Goal: Information Seeking & Learning: Compare options

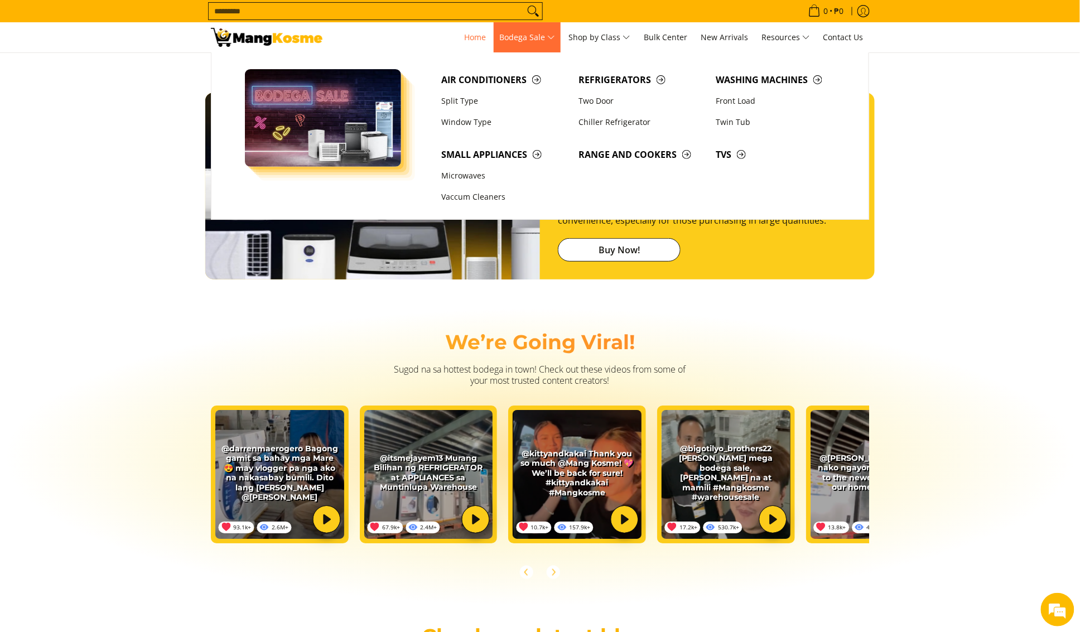
scroll to position [0, 443]
click at [511, 91] on link "Split Type" at bounding box center [504, 100] width 137 height 21
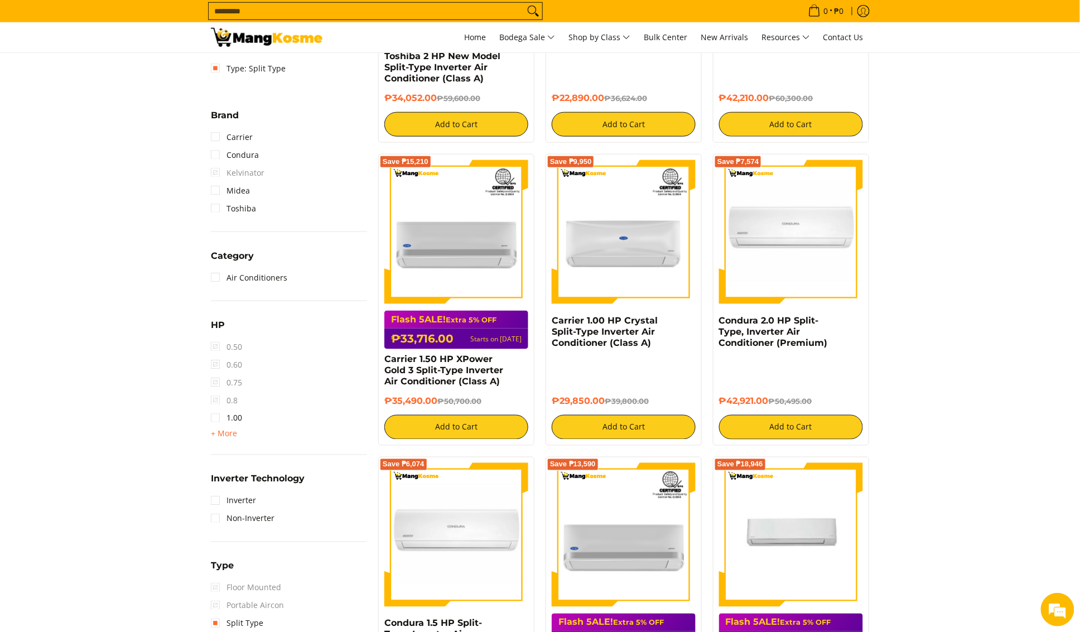
scroll to position [411, 0]
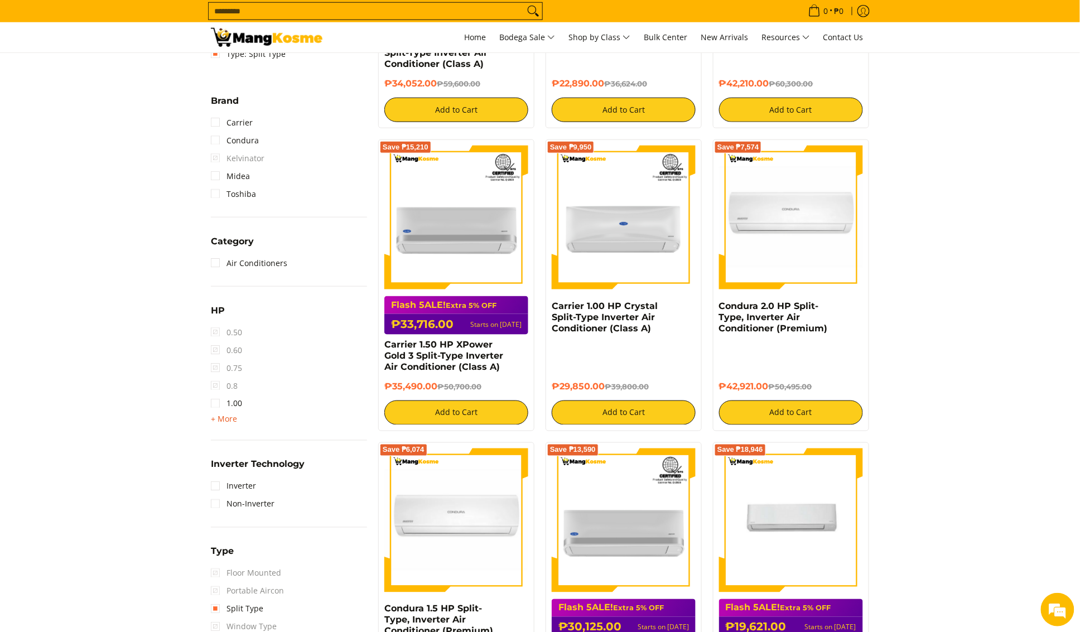
click at [229, 418] on span "+ More" at bounding box center [224, 419] width 26 height 9
click at [224, 442] on link "2.00" at bounding box center [226, 440] width 31 height 18
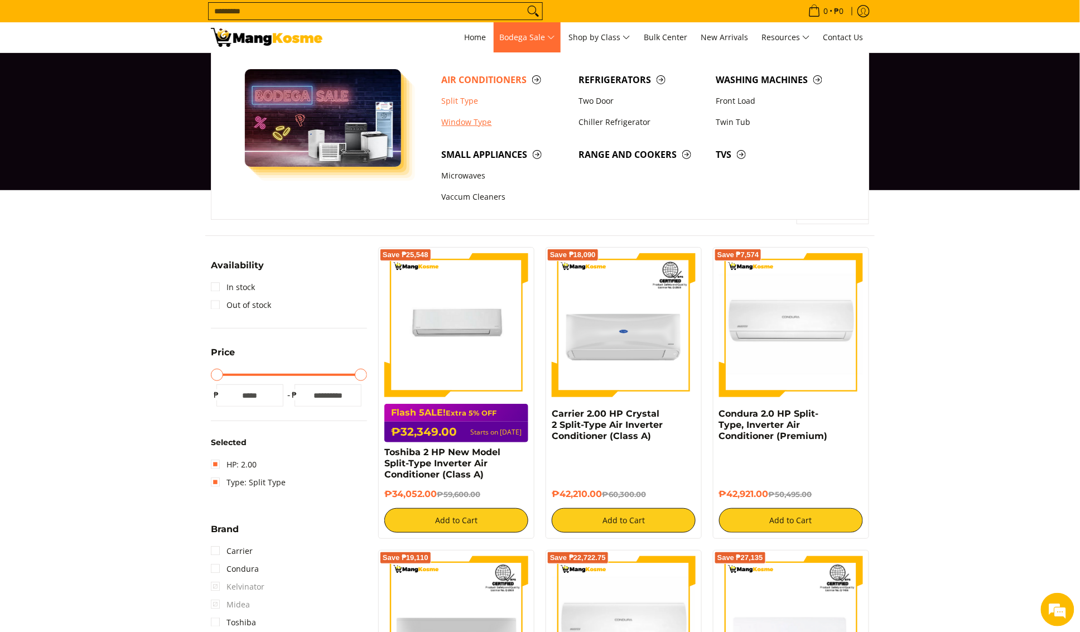
click at [489, 129] on link "Window Type" at bounding box center [504, 122] width 137 height 21
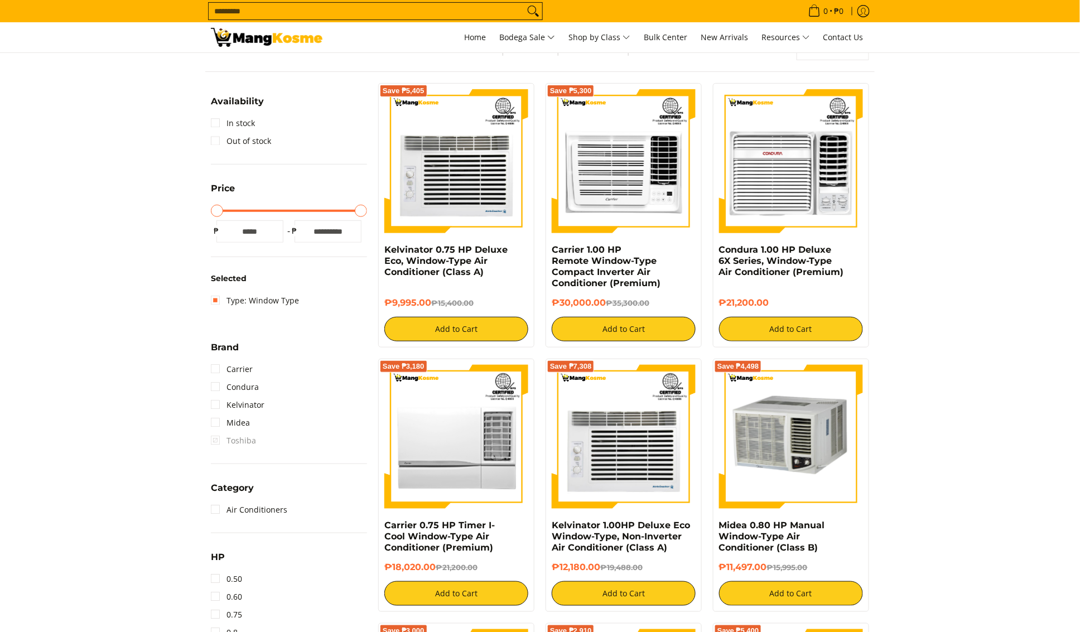
scroll to position [378, 0]
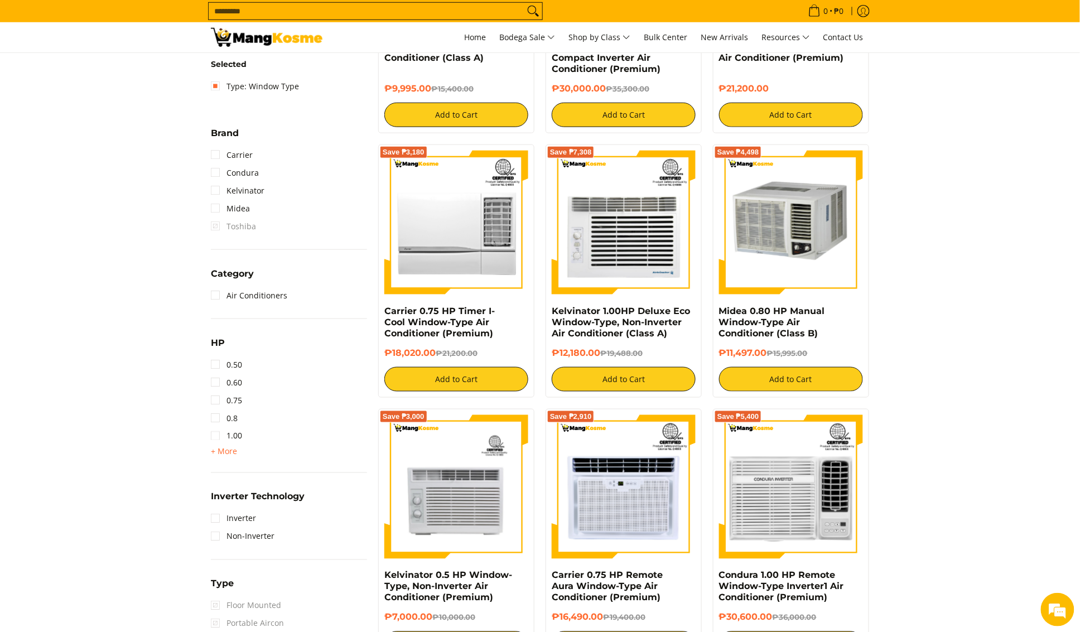
click at [238, 452] on div "1.50 2.00 2.50 3.00 3T 4.00 6.00" at bounding box center [289, 451] width 156 height 13
click at [234, 452] on span "+ More" at bounding box center [224, 451] width 26 height 9
click at [240, 477] on link "2.00" at bounding box center [226, 472] width 31 height 18
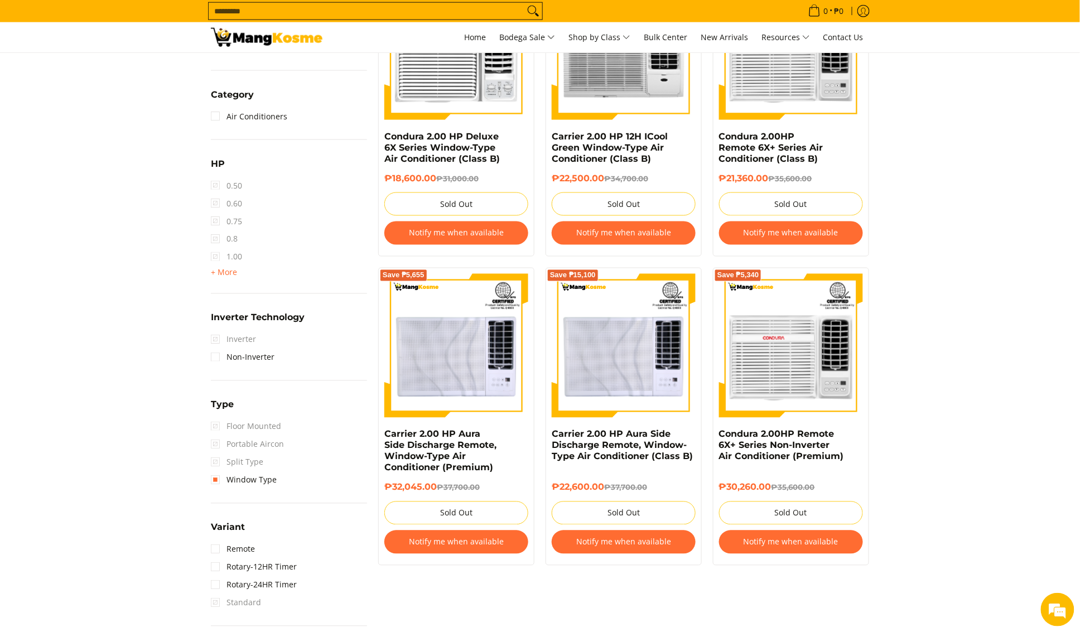
scroll to position [422, 0]
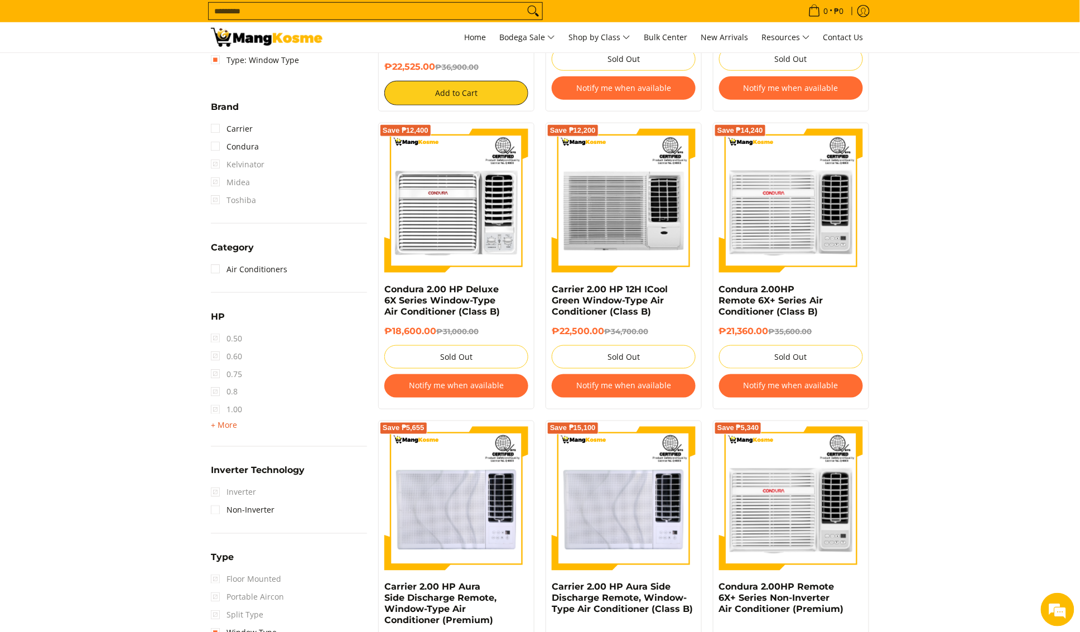
click at [229, 425] on span "+ More" at bounding box center [224, 425] width 26 height 9
click at [220, 465] on span "2.50" at bounding box center [226, 464] width 31 height 18
click at [217, 465] on span "2.50" at bounding box center [226, 464] width 31 height 18
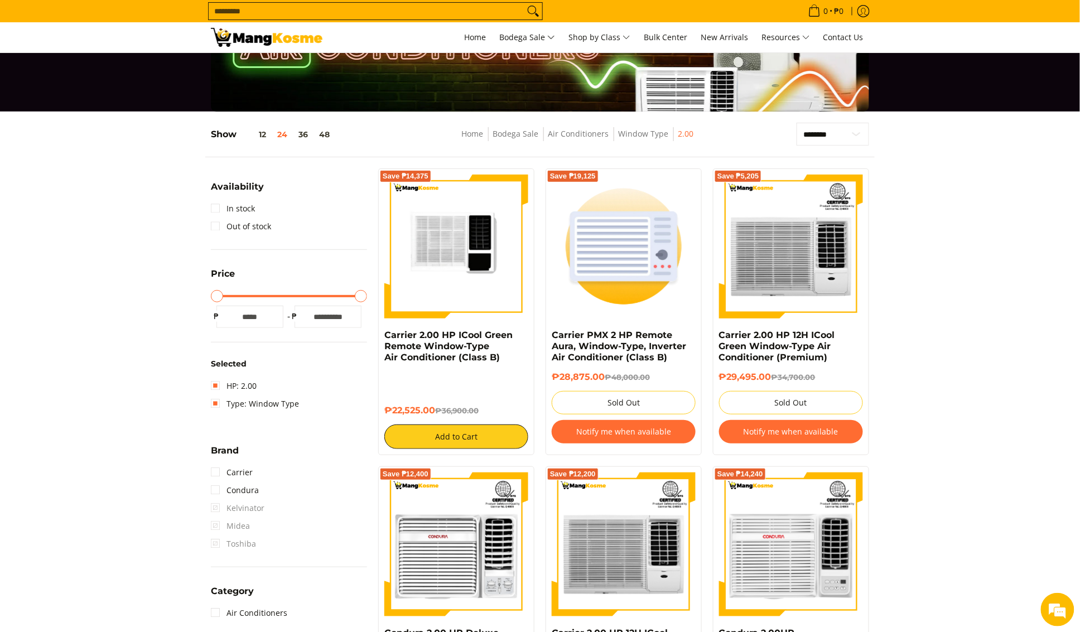
scroll to position [0, 0]
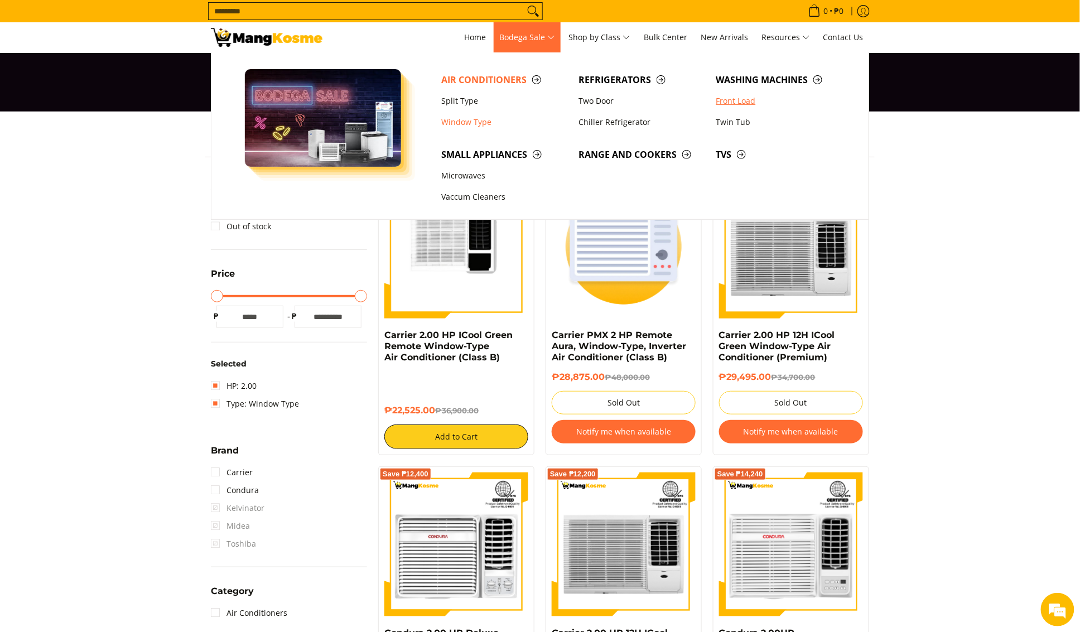
click at [771, 96] on link "Front Load" at bounding box center [779, 100] width 137 height 21
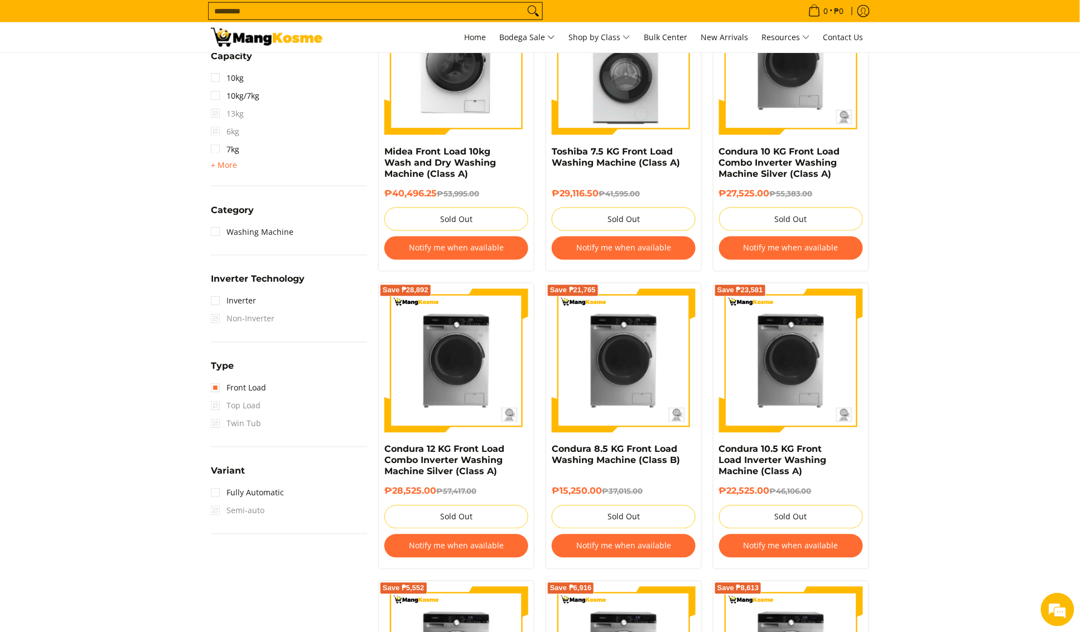
scroll to position [727, 0]
